Goal: Transaction & Acquisition: Purchase product/service

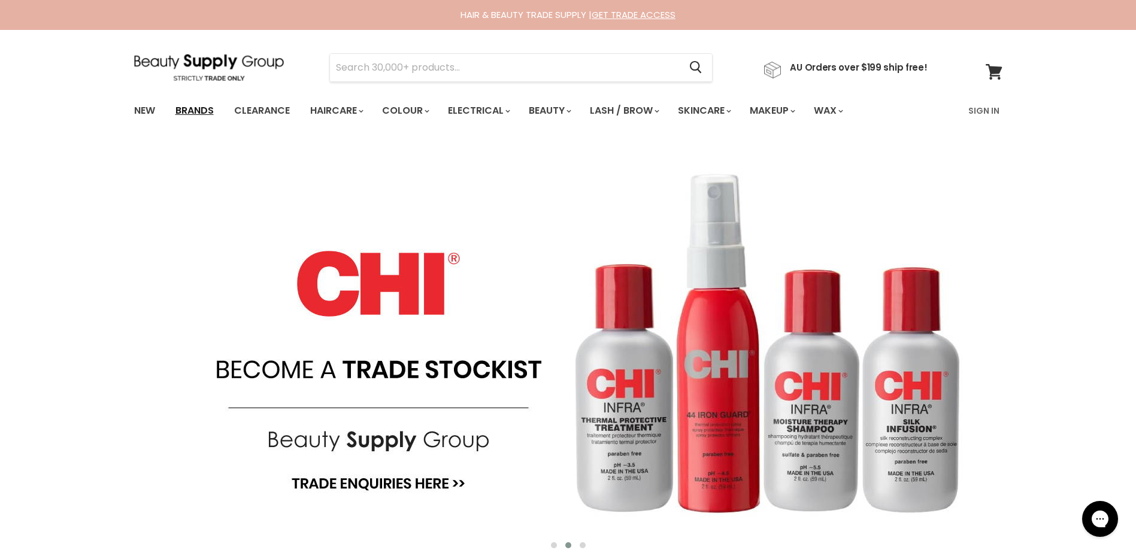
click at [189, 106] on link "Brands" at bounding box center [194, 110] width 56 height 25
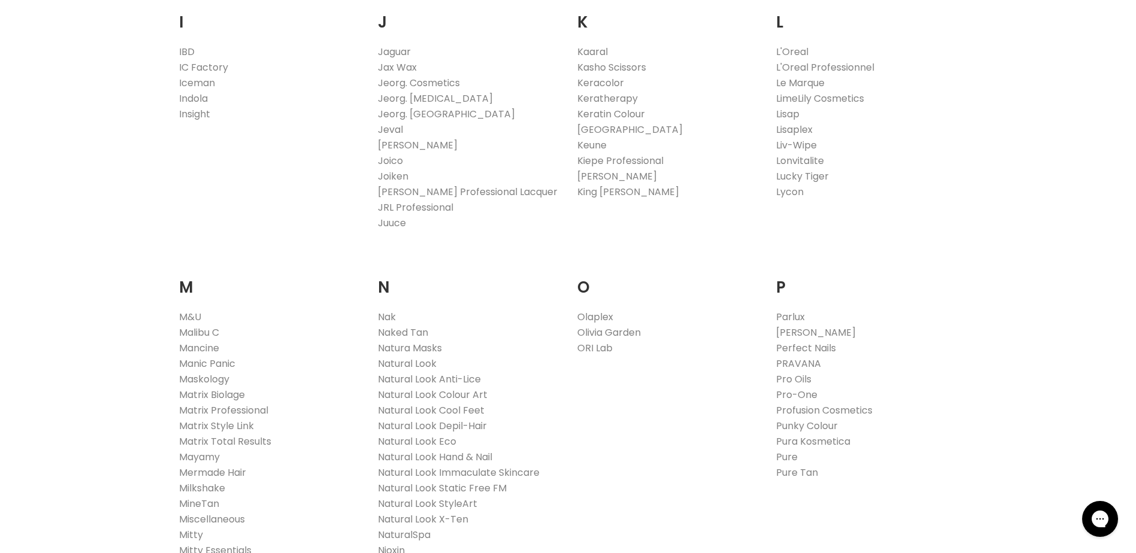
scroll to position [1138, 0]
click at [404, 326] on link "Naked Tan" at bounding box center [403, 328] width 50 height 14
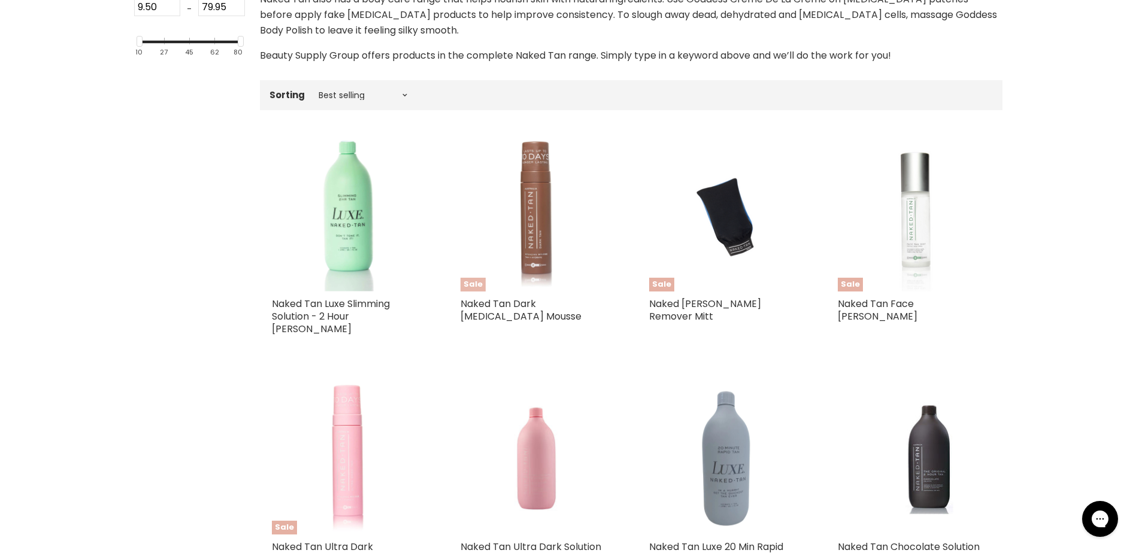
scroll to position [359, 0]
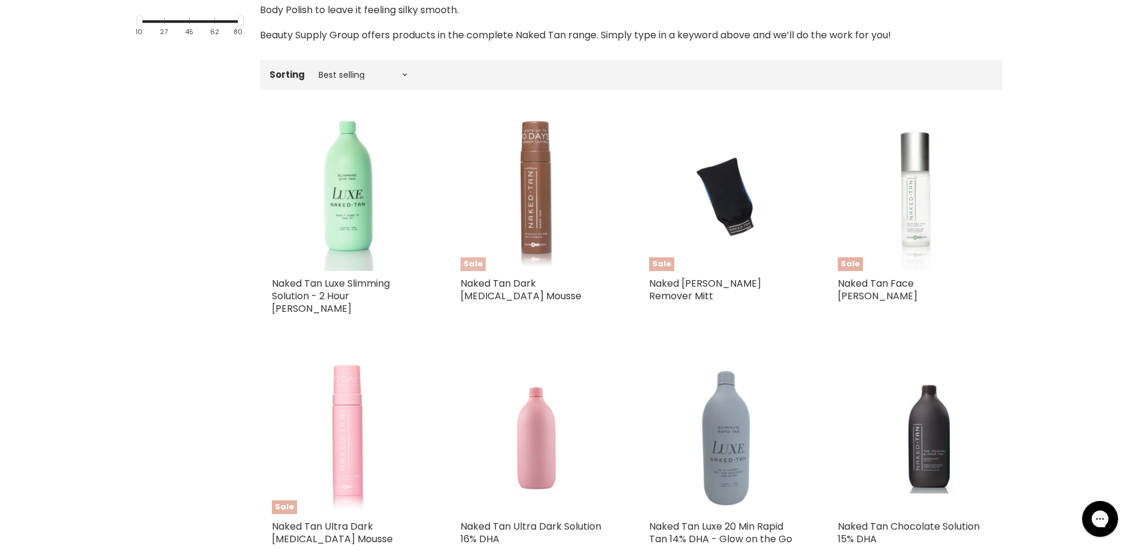
click at [538, 201] on img "Main content" at bounding box center [536, 195] width 153 height 153
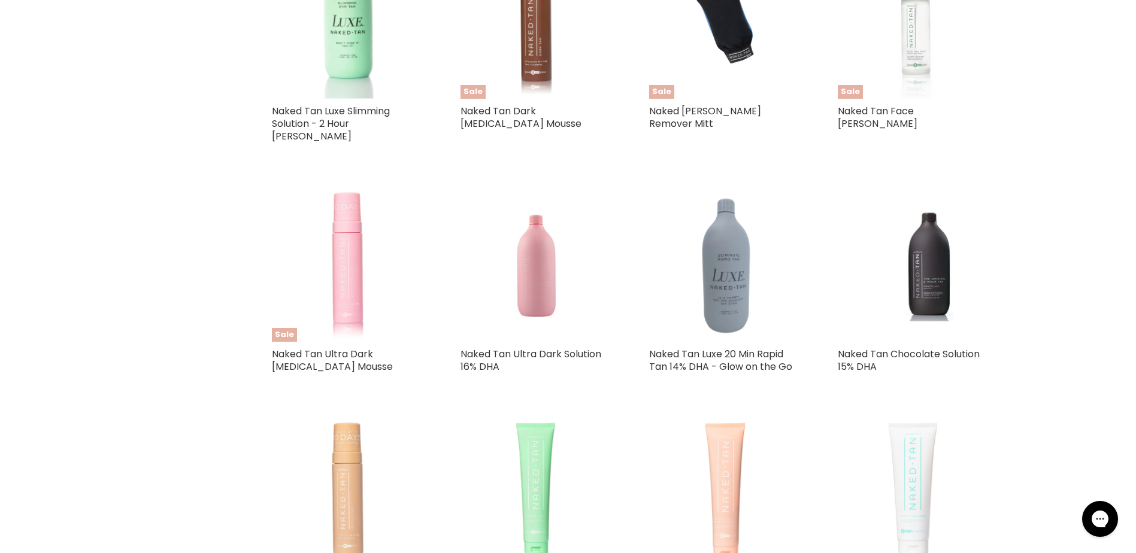
scroll to position [645, 0]
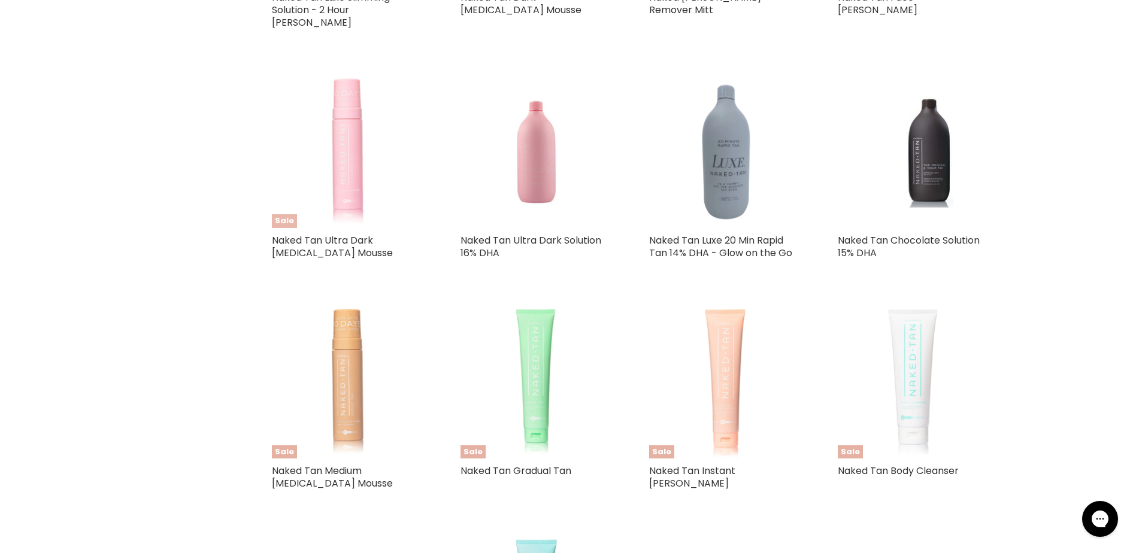
click at [359, 165] on img "Main content" at bounding box center [348, 151] width 153 height 153
